Goal: Information Seeking & Learning: Learn about a topic

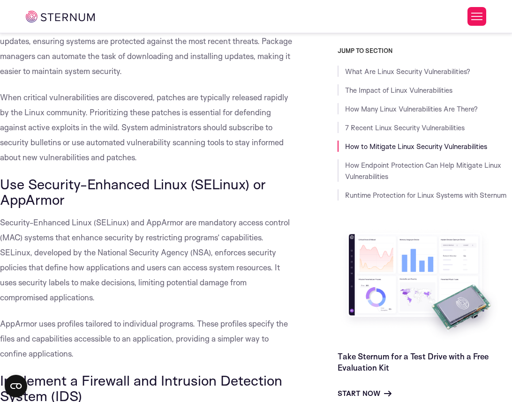
scroll to position [2654, 0]
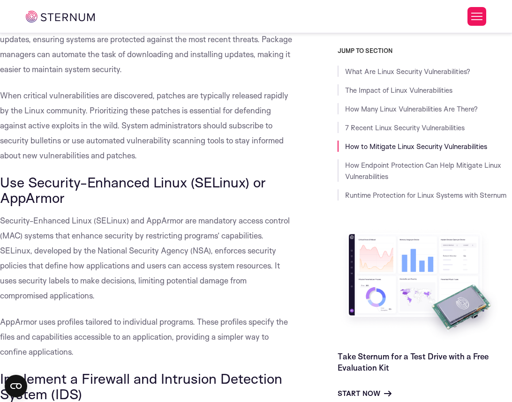
drag, startPoint x: 5, startPoint y: 183, endPoint x: 76, endPoint y: 201, distance: 74.1
click at [76, 201] on h3 "Use Security-Enhanced Linux (SELinux) or AppArmor" at bounding box center [146, 189] width 292 height 31
copy span "Use Security-Enhanced Linux (SELinux) or AppArmor"
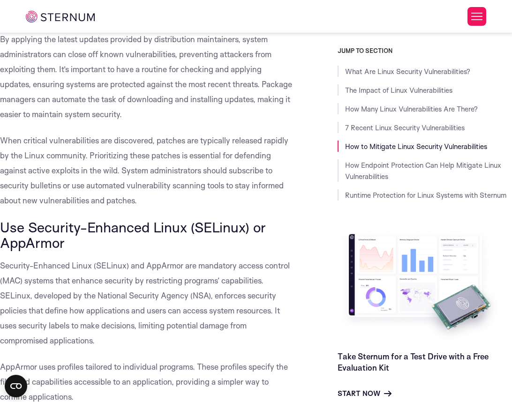
scroll to position [2611, 0]
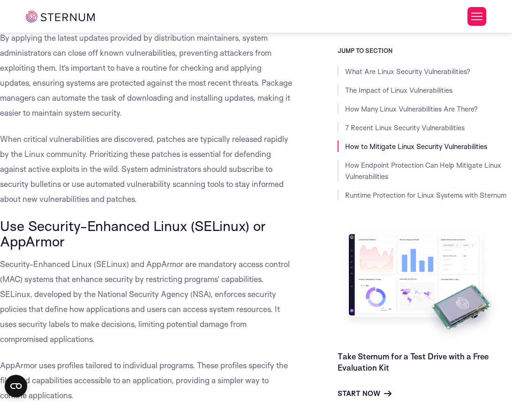
drag, startPoint x: 43, startPoint y: 286, endPoint x: 16, endPoint y: 266, distance: 33.4
click at [42, 286] on p "Security-Enhanced Linux (SELinux) and AppArmor are mandatory access control (MA…" at bounding box center [146, 302] width 292 height 90
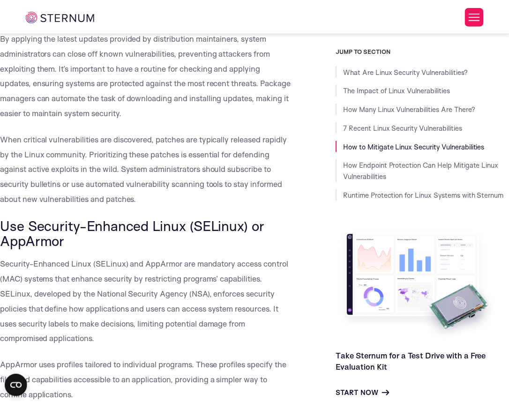
scroll to position [2658, 0]
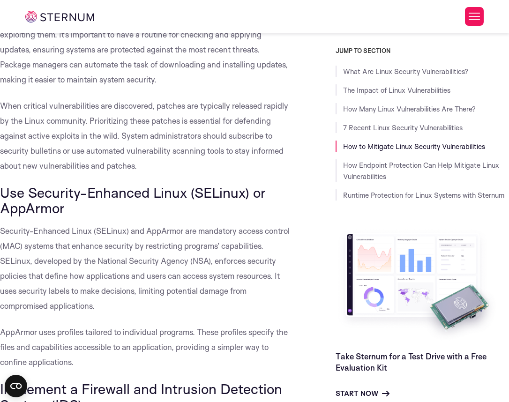
drag, startPoint x: 2, startPoint y: 264, endPoint x: 169, endPoint y: 338, distance: 182.7
click at [163, 313] on p "Security-Enhanced Linux (SELinux) and AppArmor are mandatory access control (MA…" at bounding box center [145, 268] width 291 height 90
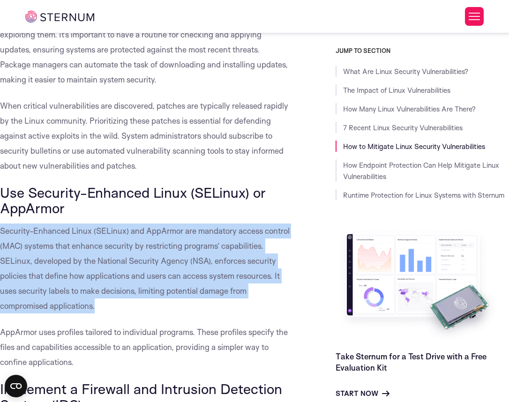
drag, startPoint x: 72, startPoint y: 311, endPoint x: 0, endPoint y: 268, distance: 83.8
click at [0, 268] on p "Security-Enhanced Linux (SELinux) and AppArmor are mandatory access control (MA…" at bounding box center [145, 268] width 291 height 90
copy span "Security-Enhanced Linux (SELinux) and AppArmor are mandatory access control (MA…"
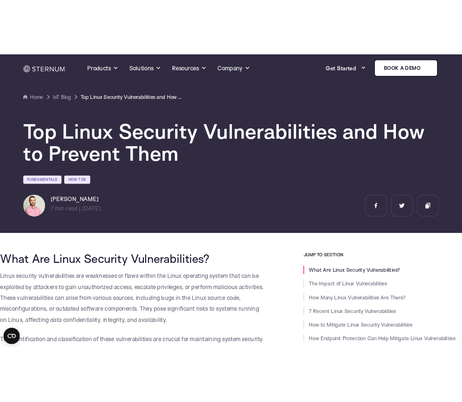
scroll to position [0, 0]
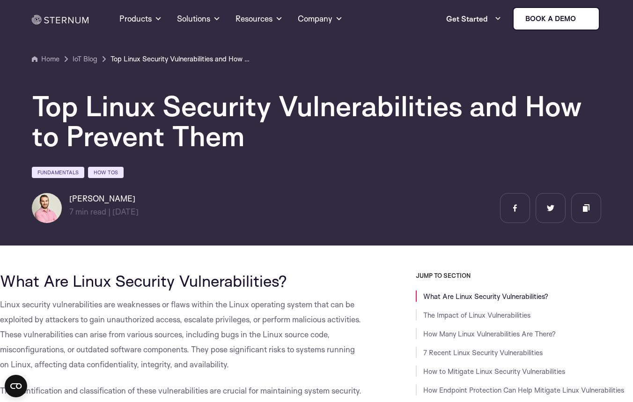
drag, startPoint x: 105, startPoint y: 199, endPoint x: 70, endPoint y: 199, distance: 34.7
click at [70, 199] on h6 "[PERSON_NAME]" at bounding box center [103, 198] width 69 height 11
copy h6 "[PERSON_NAME]"
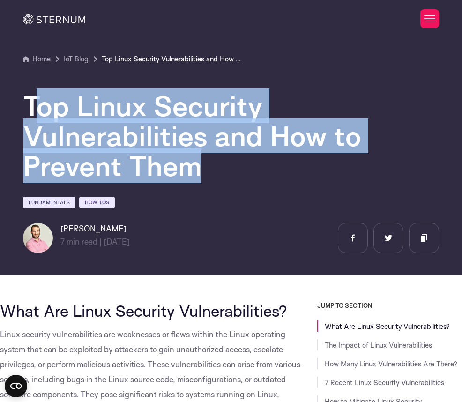
drag, startPoint x: 204, startPoint y: 176, endPoint x: 65, endPoint y: 199, distance: 140.6
click at [39, 122] on h1 "Top Linux Security Vulnerabilities and How to Prevent Them" at bounding box center [231, 136] width 416 height 90
drag, startPoint x: 107, startPoint y: 229, endPoint x: 60, endPoint y: 227, distance: 47.3
click at [60, 227] on div "[PERSON_NAME] 7 min read | min read | [DATE]" at bounding box center [105, 238] width 164 height 30
copy h6 "[PERSON_NAME]"
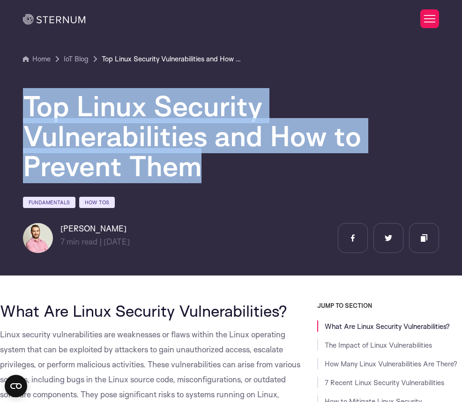
drag, startPoint x: 171, startPoint y: 157, endPoint x: 28, endPoint y: 116, distance: 148.7
click at [26, 116] on h1 "Top Linux Security Vulnerabilities and How to Prevent Them" at bounding box center [231, 136] width 416 height 90
copy h1 "Top Linux Security Vulnerabilities and How to Prevent Them"
